Goal: Check status: Check status

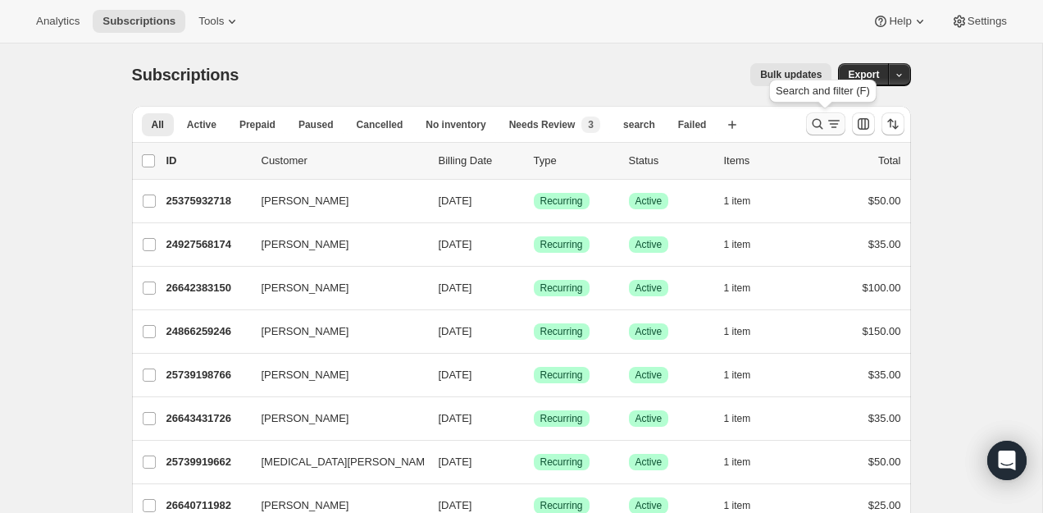
click at [818, 129] on icon "Search and filter results" at bounding box center [817, 124] width 16 height 16
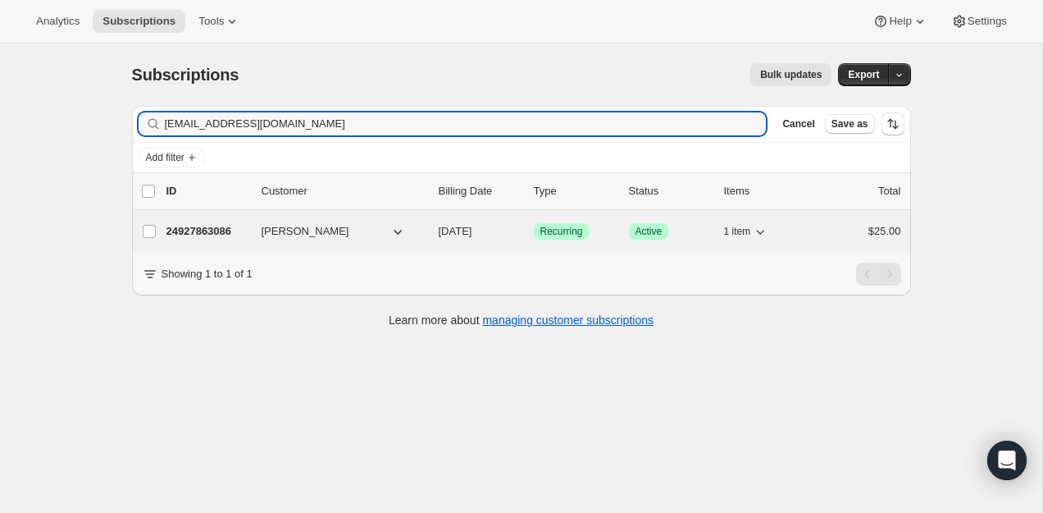
type input "[EMAIL_ADDRESS][DOMAIN_NAME]"
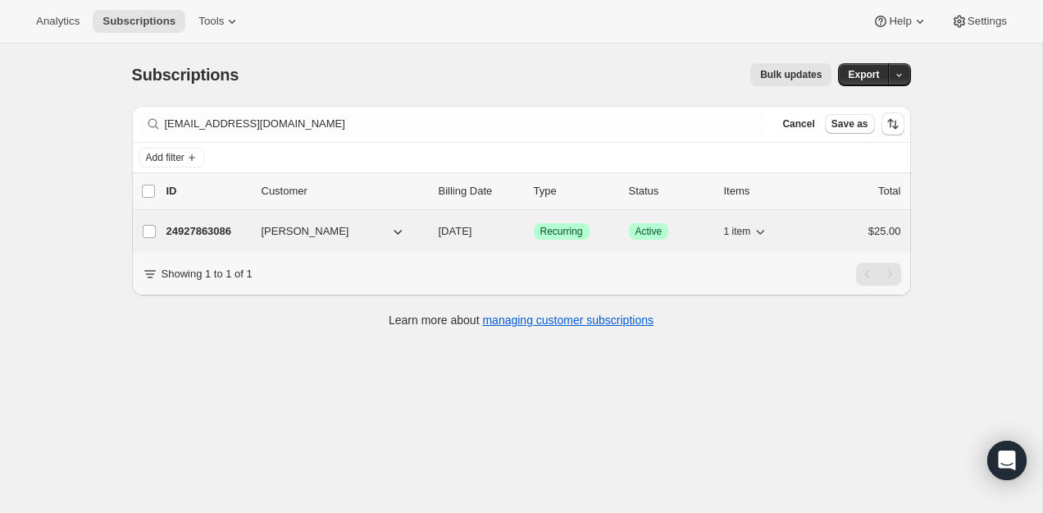
click at [218, 229] on p "24927863086" at bounding box center [207, 231] width 82 height 16
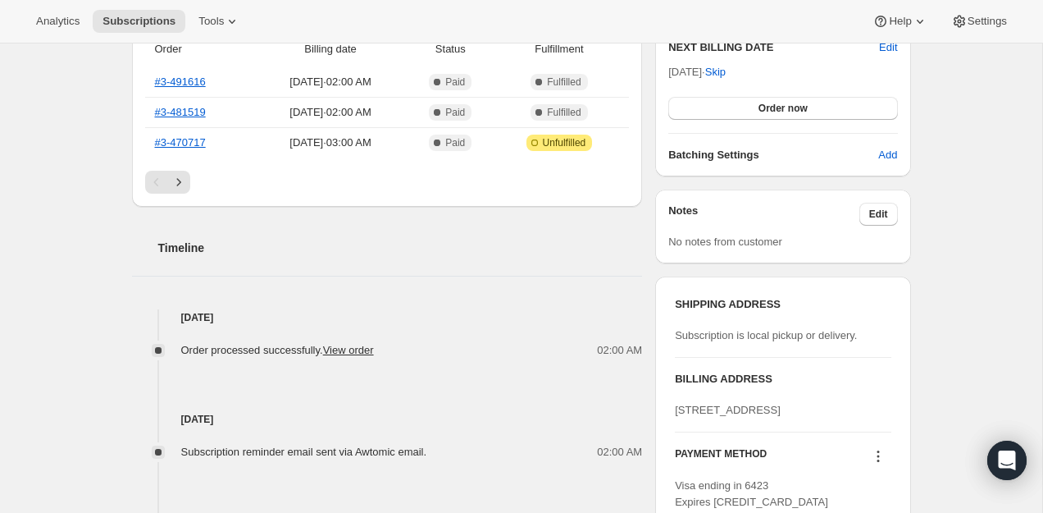
scroll to position [521, 0]
